Goal: Information Seeking & Learning: Learn about a topic

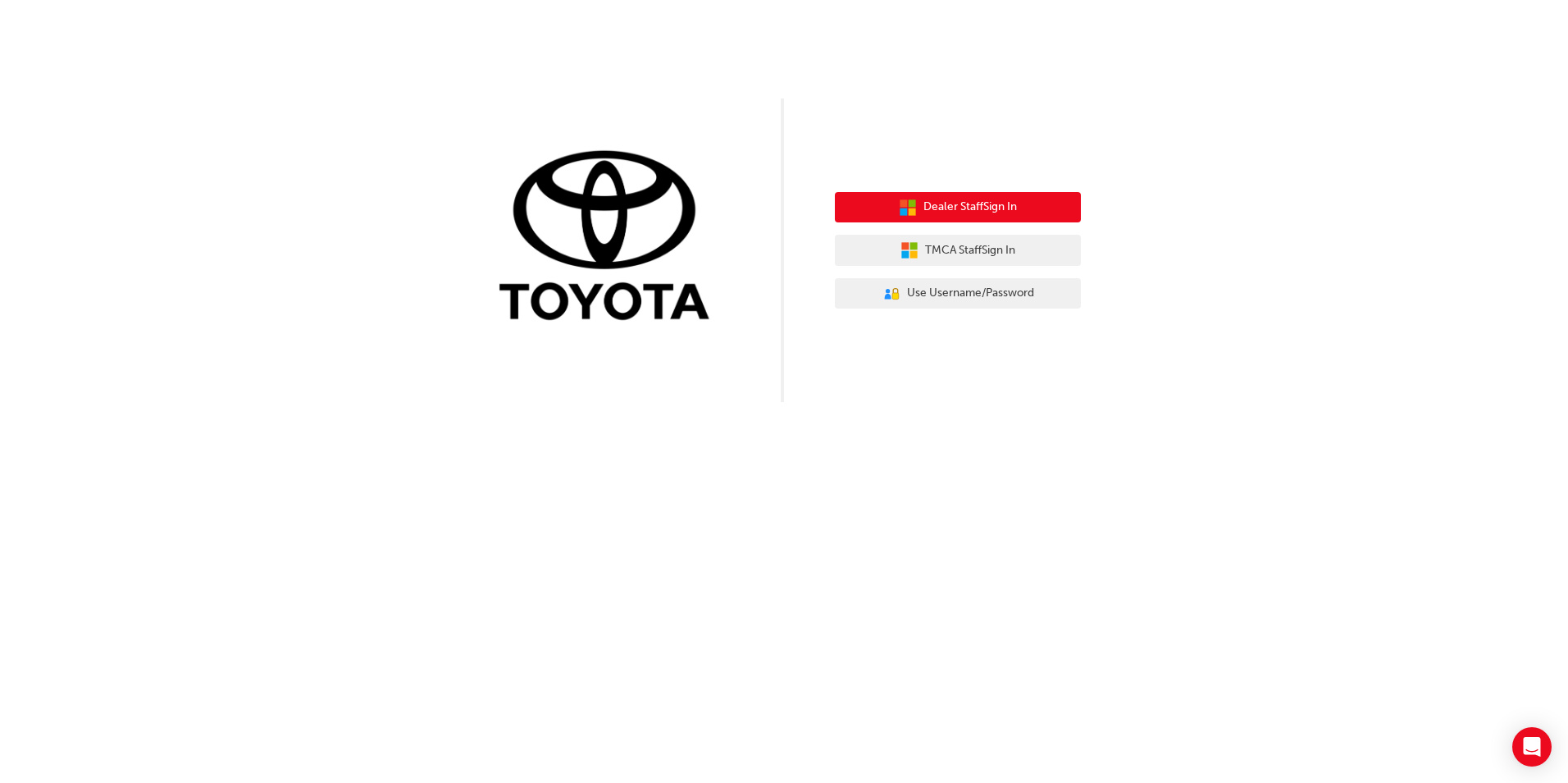
click at [1005, 211] on span "Dealer Staff Sign In" at bounding box center [969, 208] width 93 height 19
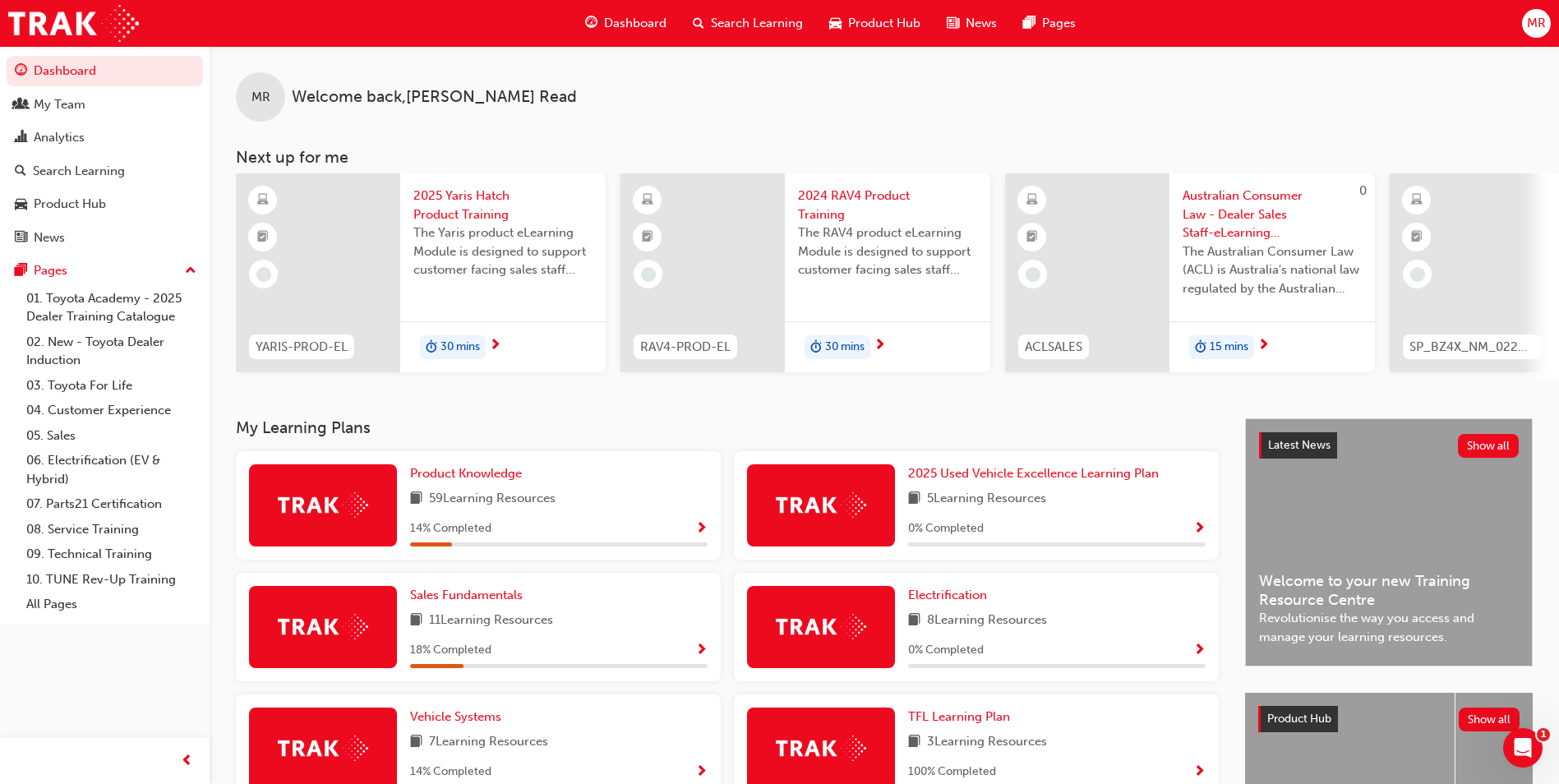
click at [717, 17] on span "Search Learning" at bounding box center [756, 24] width 92 height 19
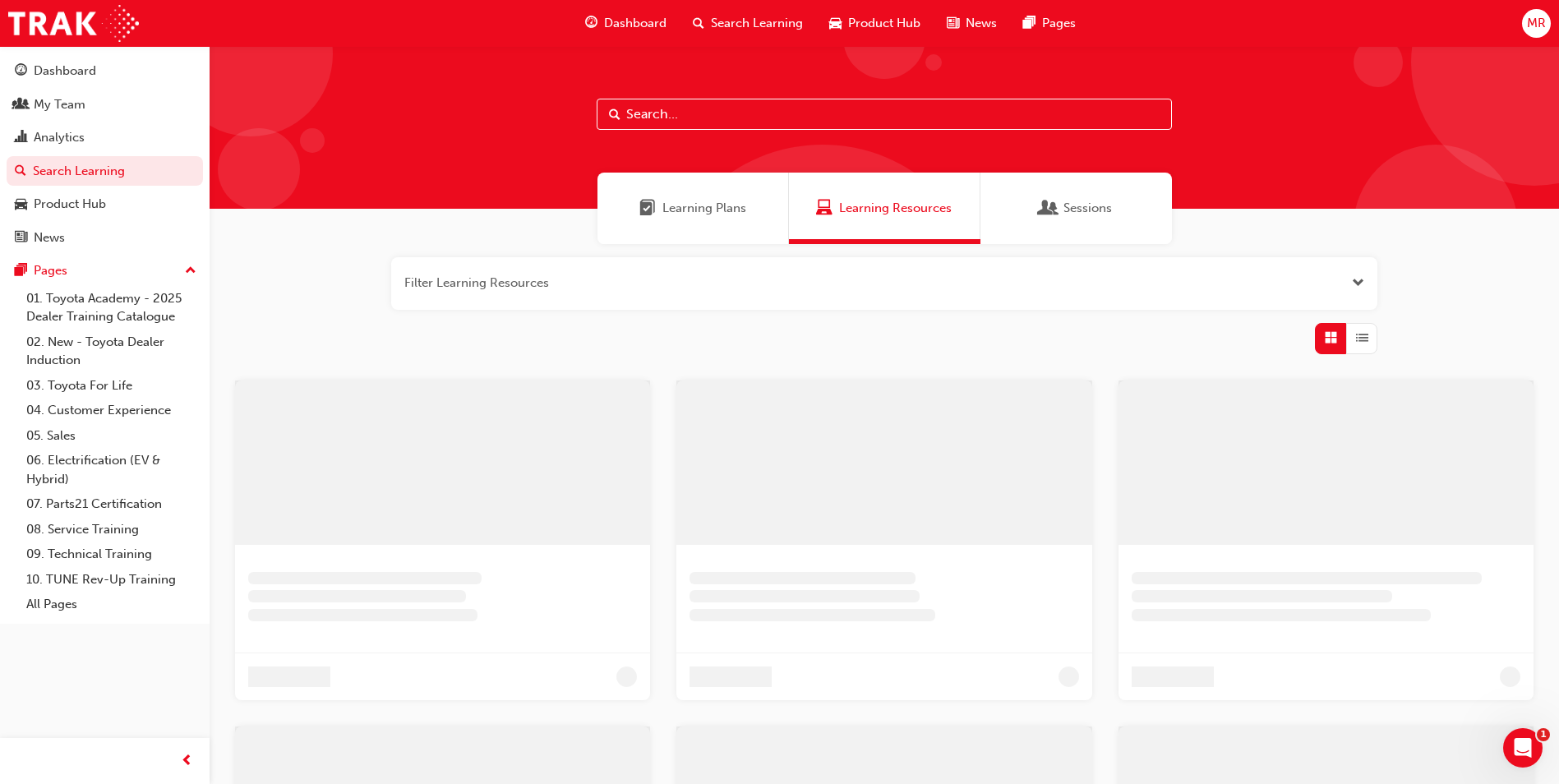
click at [687, 116] on input "text" at bounding box center [883, 113] width 575 height 31
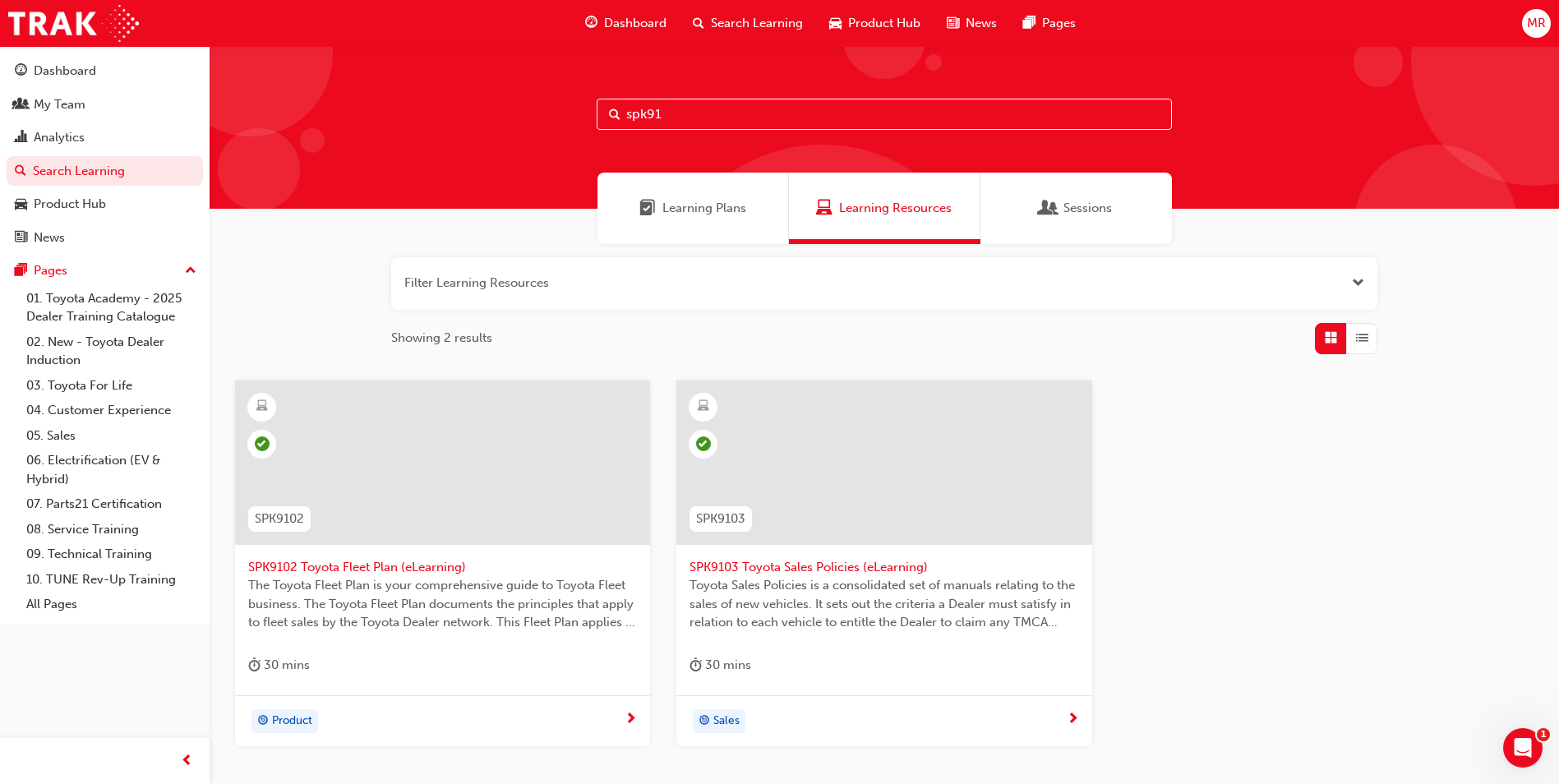
type input "spk91"
drag, startPoint x: 1323, startPoint y: 502, endPoint x: 1301, endPoint y: 496, distance: 22.8
click at [1323, 502] on div "SPK9102 SPK9102 Toyota Fleet Plan (eLearning) The Toyota Fleet Plan is your com…" at bounding box center [884, 577] width 1325 height 393
